Goal: Navigation & Orientation: Find specific page/section

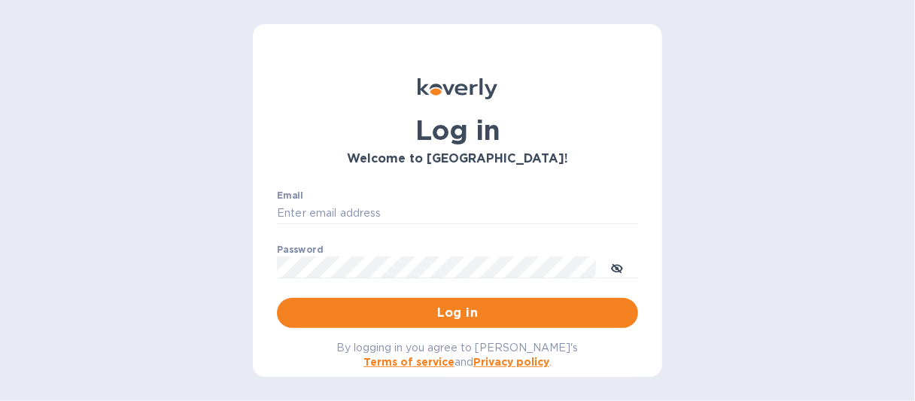
type input "[EMAIL_ADDRESS][DOMAIN_NAME]"
click at [236, 259] on div "Log in Welcome to [GEOGRAPHIC_DATA]! Email [EMAIL_ADDRESS][DOMAIN_NAME] ​ Passw…" at bounding box center [457, 200] width 915 height 401
drag, startPoint x: 473, startPoint y: 251, endPoint x: 491, endPoint y: 296, distance: 48.6
click at [474, 251] on div "Password ​" at bounding box center [457, 272] width 361 height 54
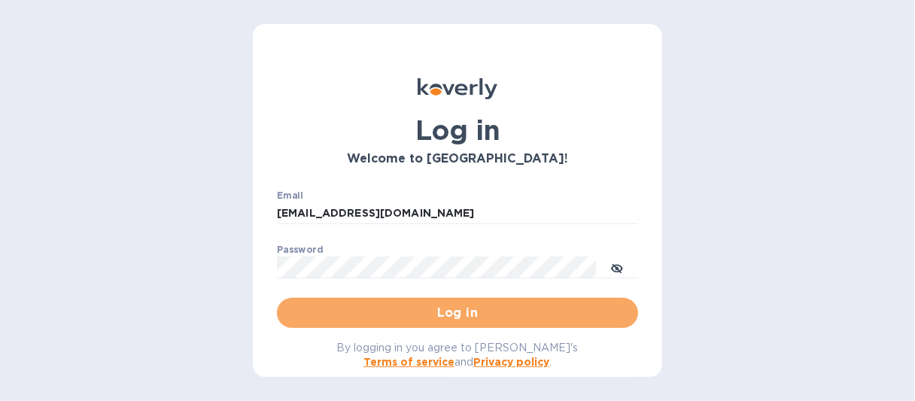
click at [474, 312] on span "Log in" at bounding box center [457, 313] width 337 height 18
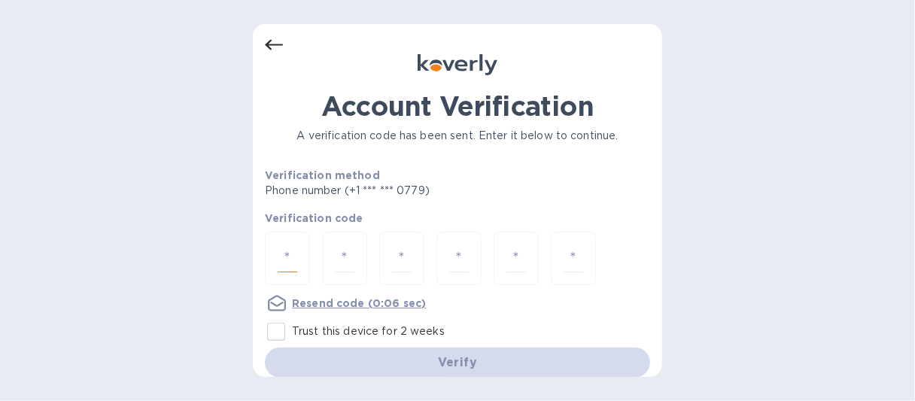
click at [293, 260] on input "number" at bounding box center [288, 259] width 20 height 28
type input "9"
type input "0"
type input "8"
type input "9"
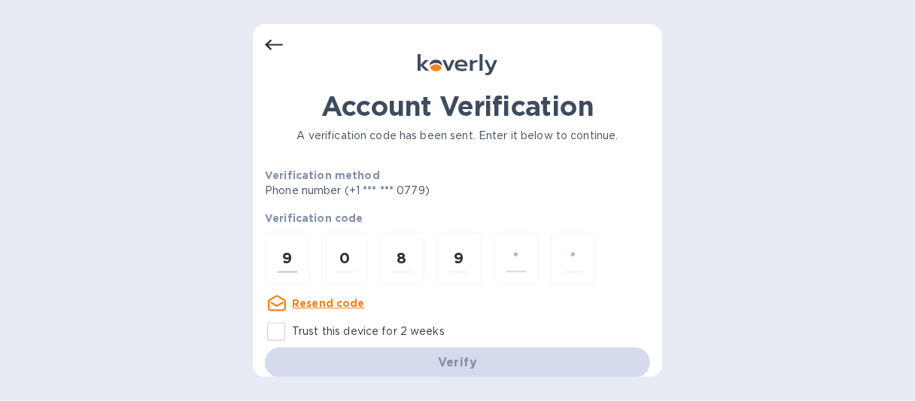
type input "6"
type input "7"
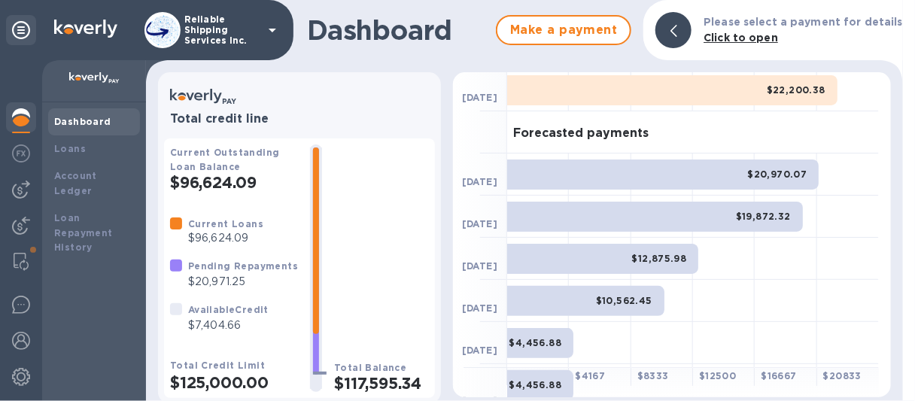
scroll to position [75, 0]
